Goal: Navigation & Orientation: Find specific page/section

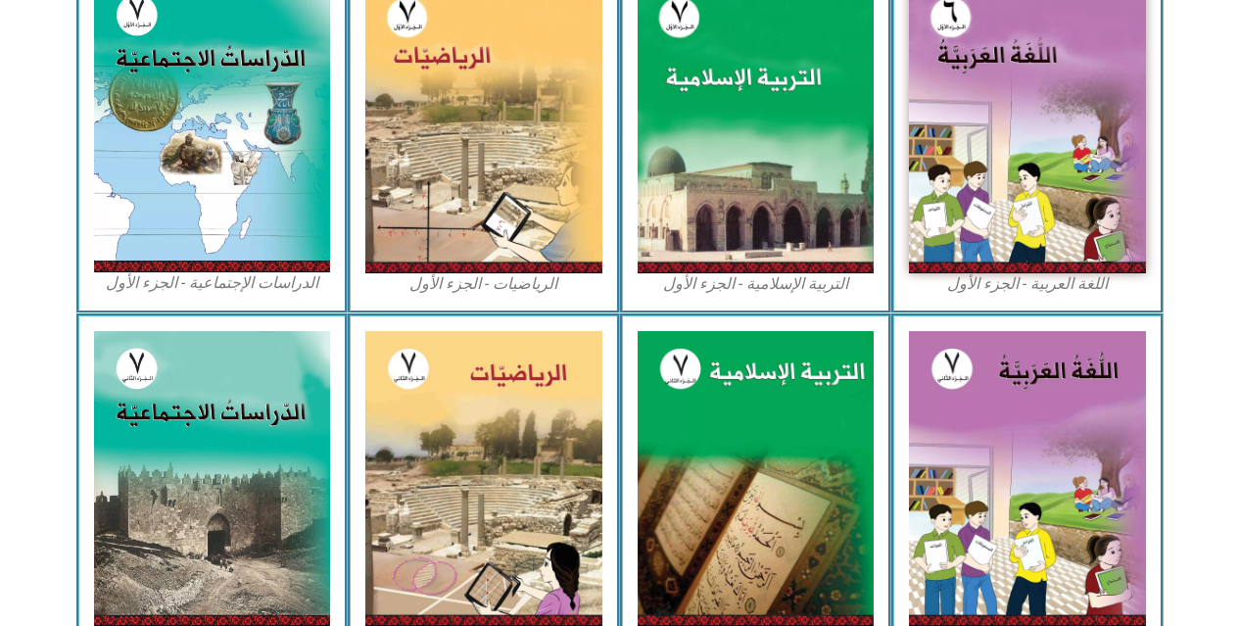
scroll to position [705, 0]
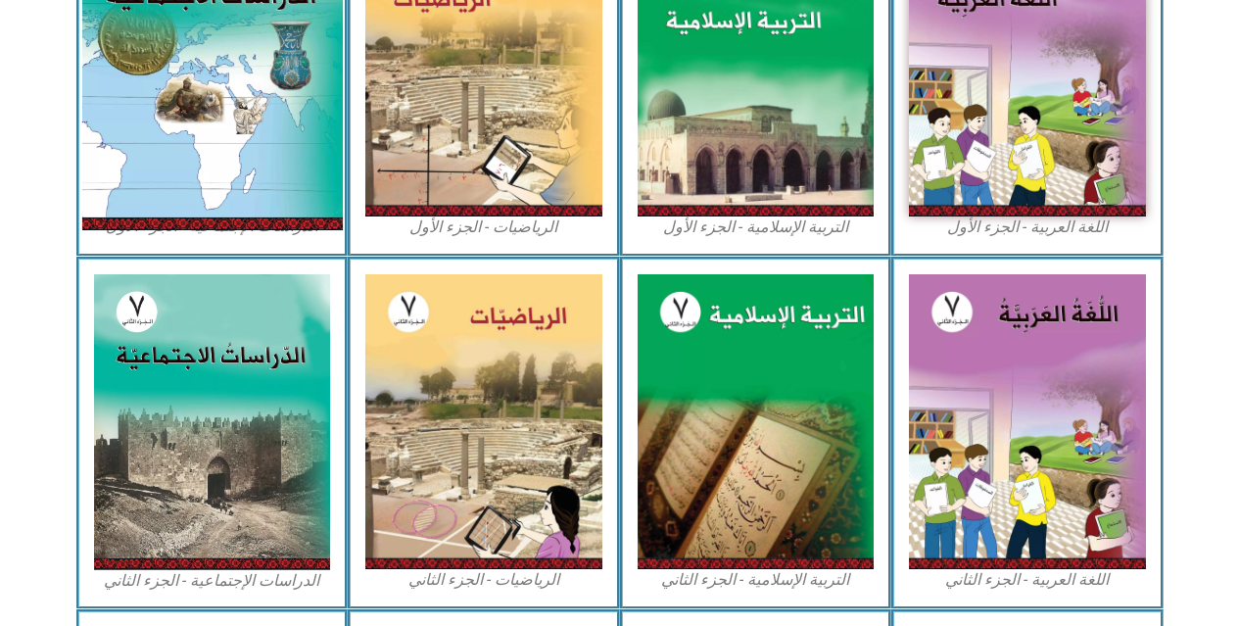
click at [150, 126] on img at bounding box center [211, 68] width 261 height 324
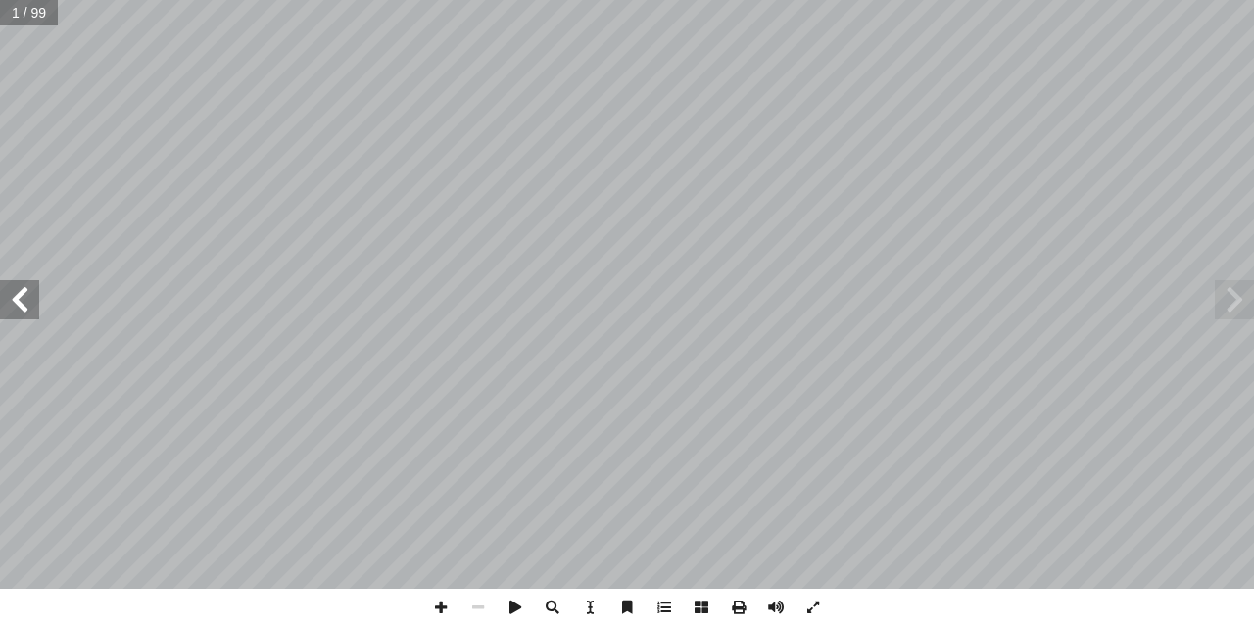
click at [30, 314] on span at bounding box center [19, 299] width 39 height 39
click at [7, 306] on span at bounding box center [19, 299] width 39 height 39
click at [25, 312] on span at bounding box center [19, 299] width 39 height 39
click at [22, 306] on span at bounding box center [19, 299] width 39 height 39
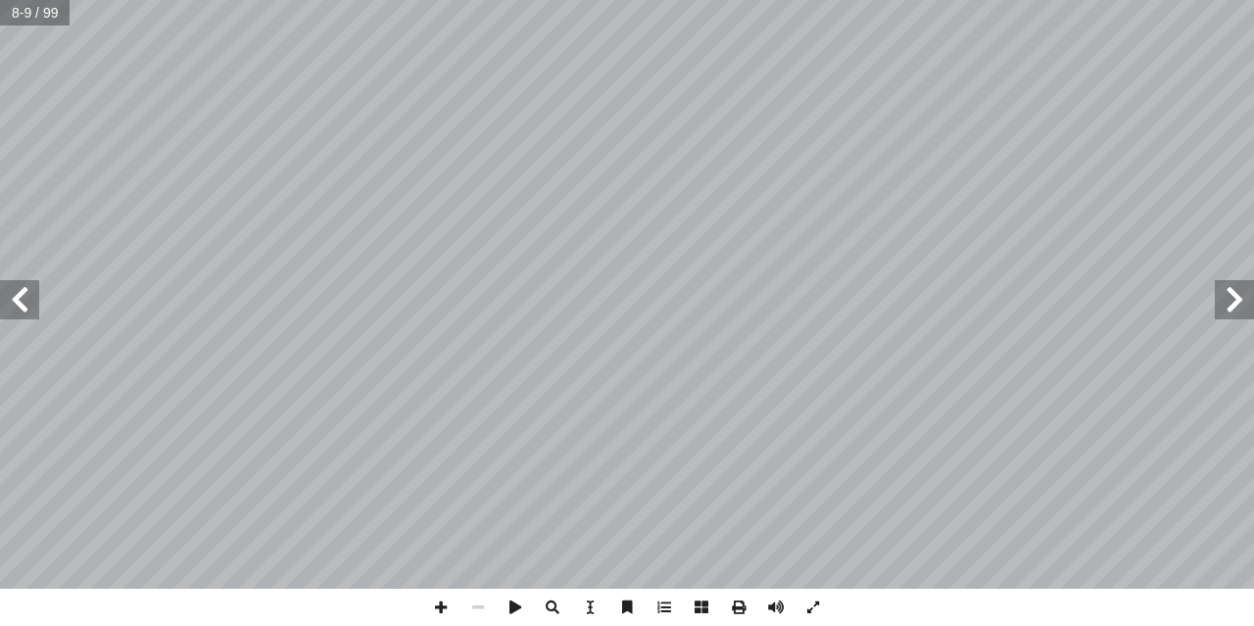
click at [22, 306] on span at bounding box center [19, 299] width 39 height 39
click at [15, 309] on span at bounding box center [19, 299] width 39 height 39
click at [5, 280] on span at bounding box center [19, 299] width 39 height 39
click at [474, 605] on span at bounding box center [477, 607] width 37 height 37
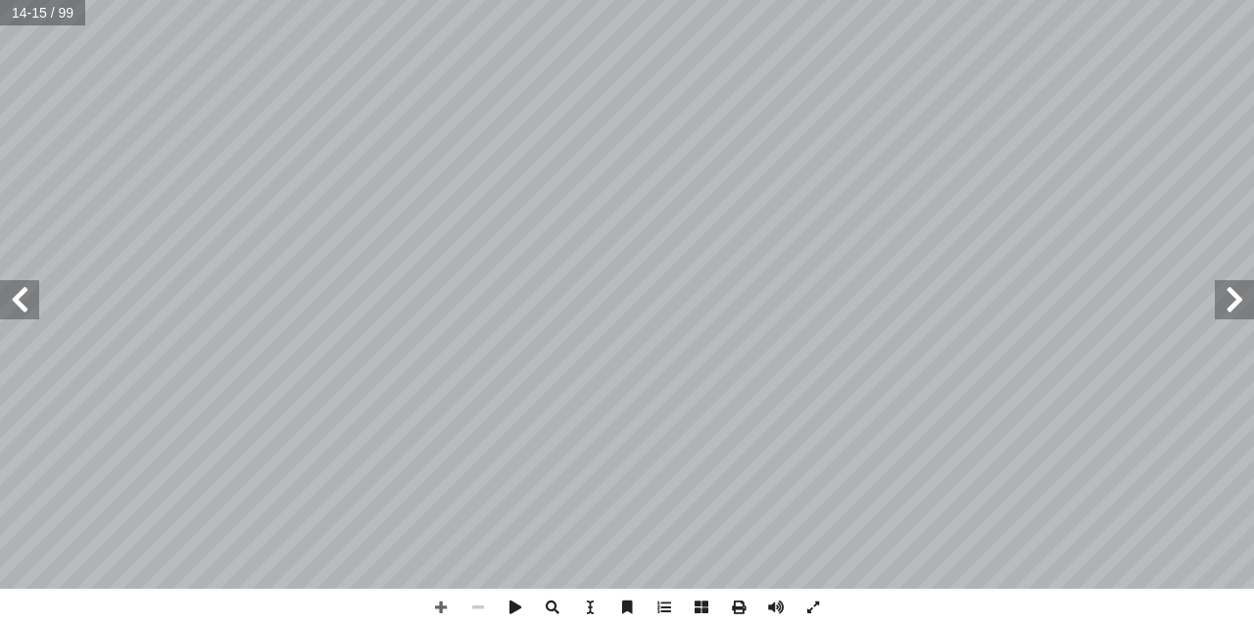
click at [474, 605] on span at bounding box center [477, 607] width 37 height 37
click at [28, 298] on span at bounding box center [19, 299] width 39 height 39
click at [28, 299] on span at bounding box center [19, 299] width 39 height 39
click at [443, 595] on span at bounding box center [440, 607] width 37 height 37
